Goal: Navigation & Orientation: Find specific page/section

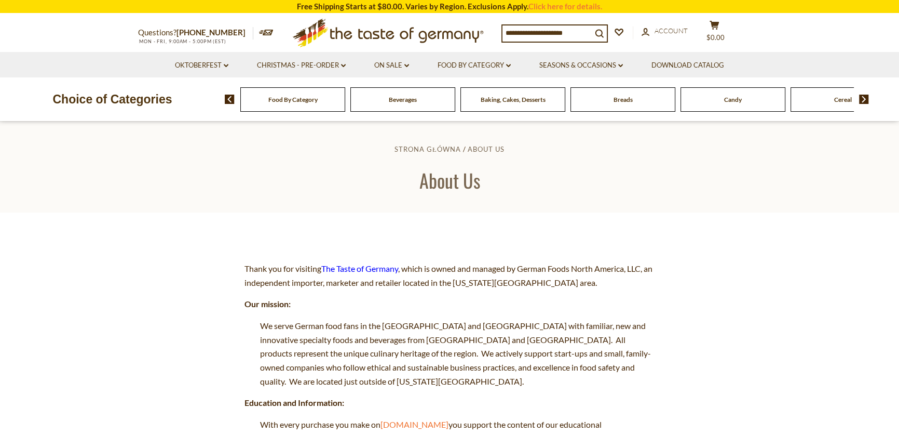
click at [498, 103] on span "Baking, Cakes, Desserts" at bounding box center [513, 100] width 65 height 8
